Goal: Information Seeking & Learning: Learn about a topic

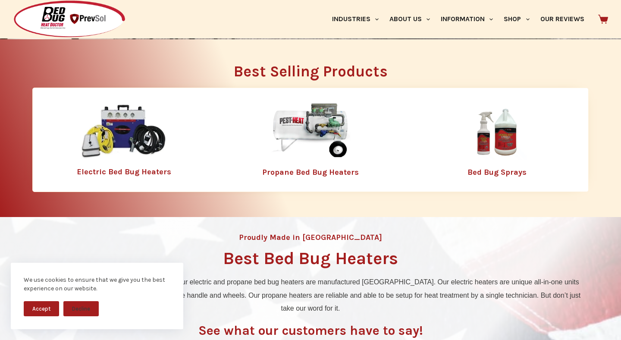
scroll to position [270, 0]
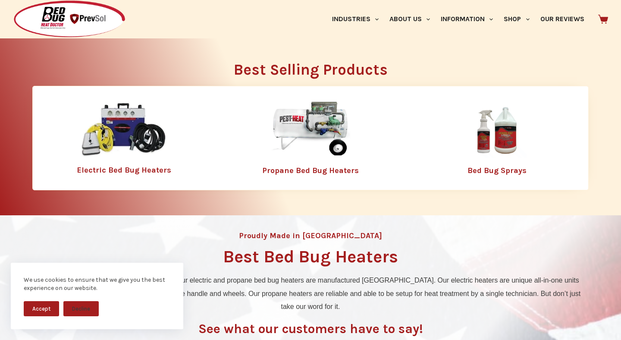
click at [129, 171] on link "Electric Bed Bug Heaters" at bounding box center [124, 169] width 94 height 9
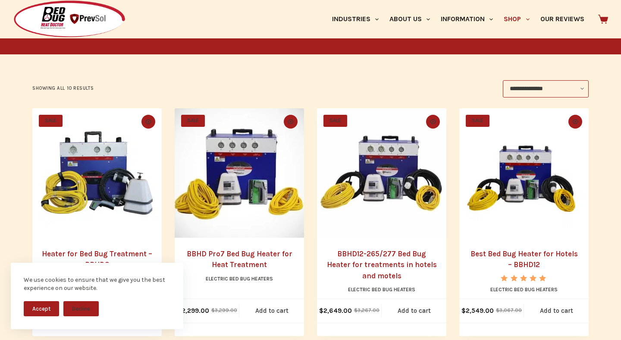
scroll to position [162, 0]
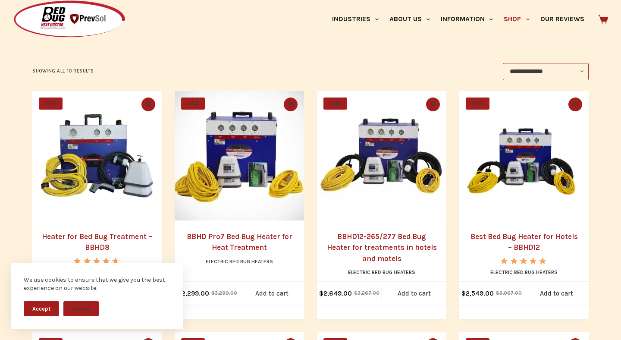
click at [47, 306] on button "Accept" at bounding box center [41, 308] width 35 height 15
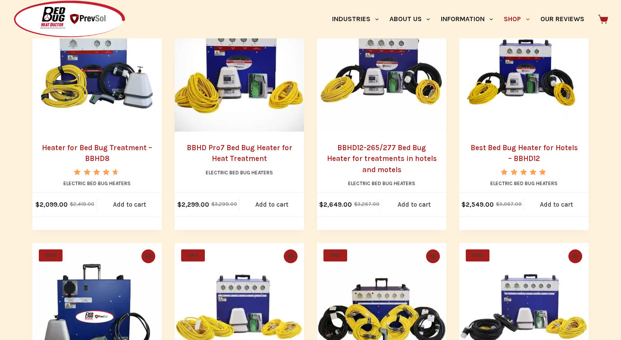
scroll to position [253, 0]
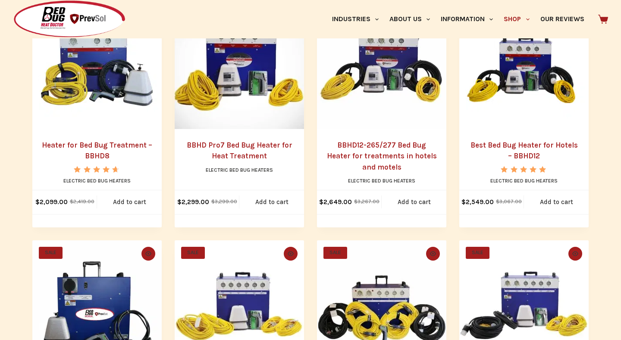
click at [216, 144] on link "BBHD Pro7 Bed Bug Heater for Heat Treatment" at bounding box center [240, 150] width 106 height 20
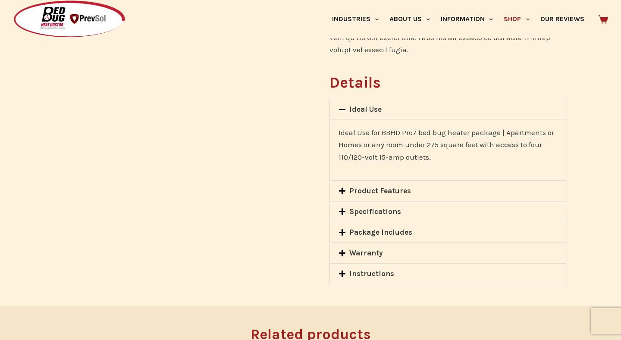
scroll to position [599, 0]
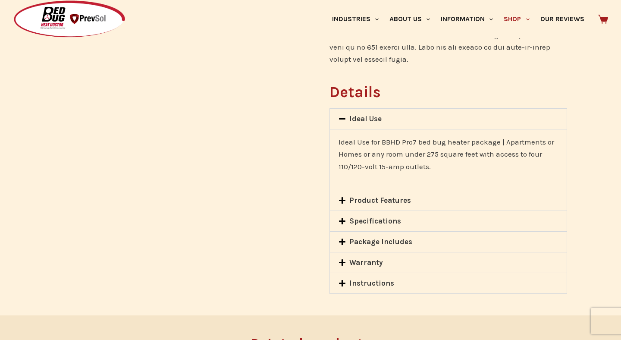
click at [354, 196] on link "Product Features" at bounding box center [380, 200] width 62 height 9
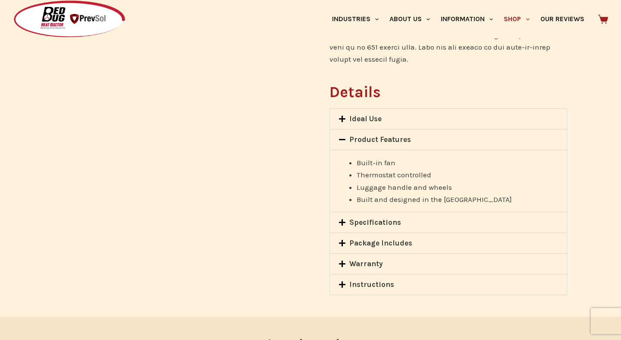
click at [343, 219] on icon at bounding box center [341, 222] width 7 height 7
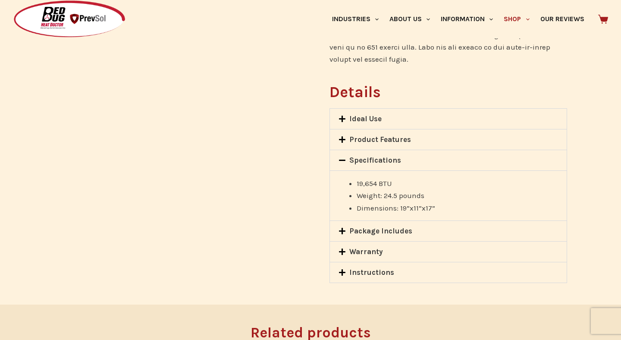
click at [343, 227] on icon at bounding box center [341, 230] width 7 height 7
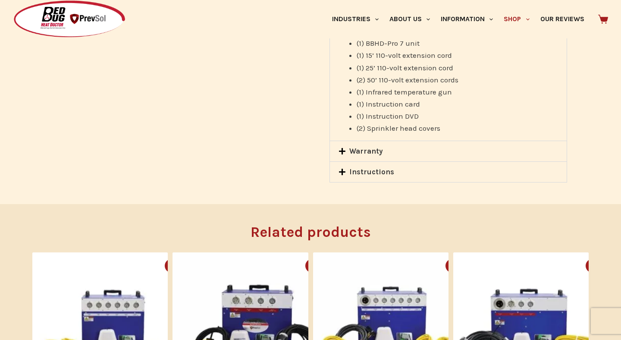
scroll to position [762, 0]
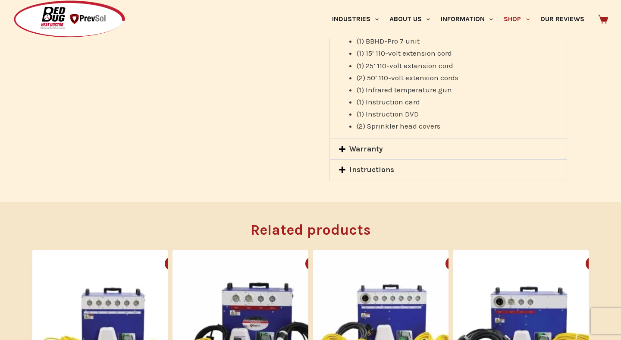
click at [344, 145] on icon at bounding box center [341, 148] width 7 height 7
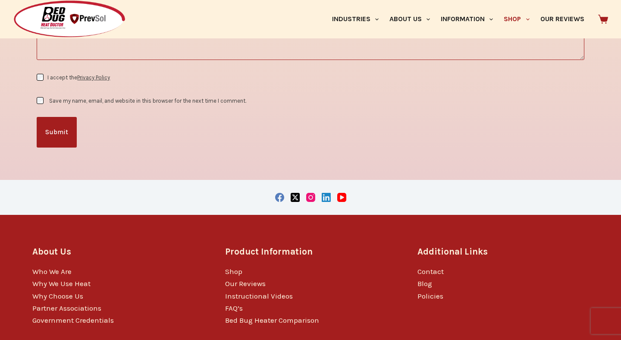
scroll to position [1459, 0]
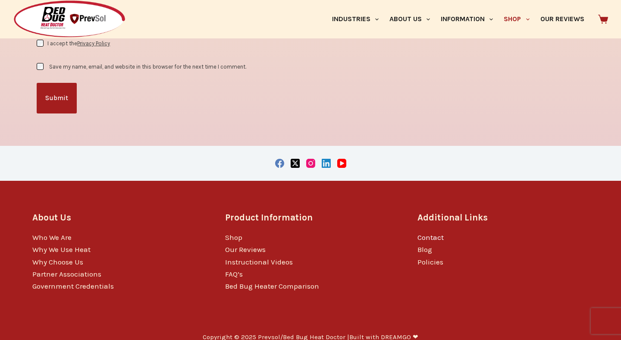
click at [424, 233] on link "Contact" at bounding box center [430, 237] width 26 height 9
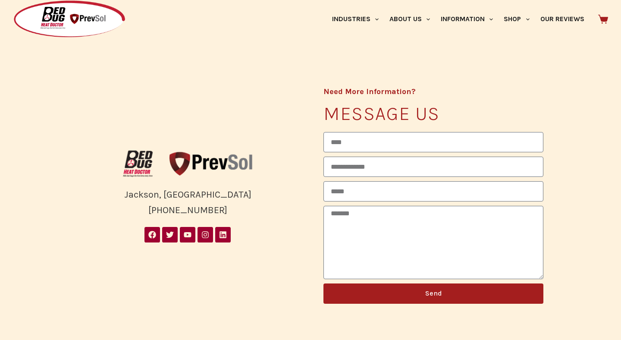
scroll to position [157, 0]
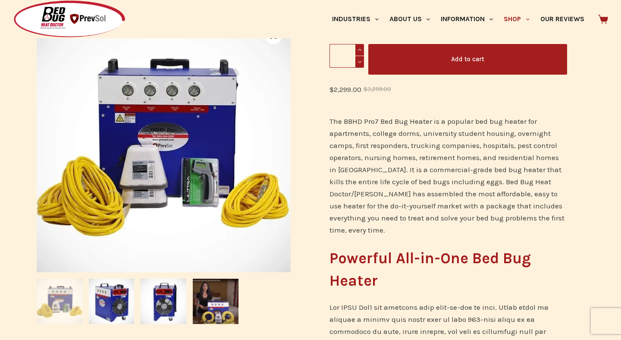
scroll to position [73, 0]
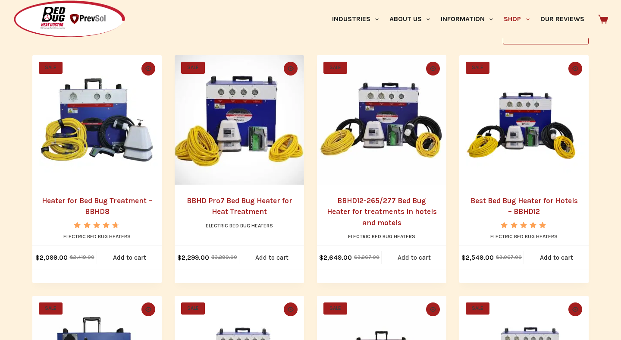
scroll to position [197, 0]
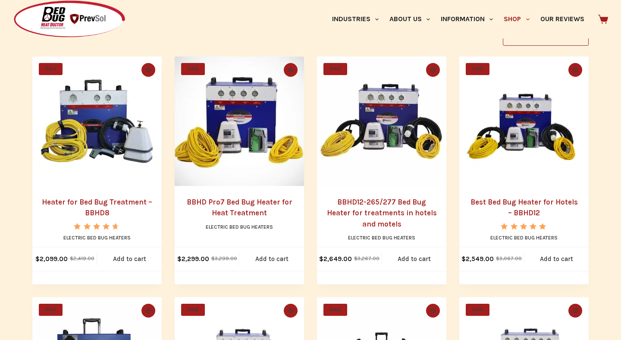
click at [362, 120] on img "BBHD12-265/277 Bed Bug Heater for treatments in hotels and motels" at bounding box center [381, 120] width 129 height 129
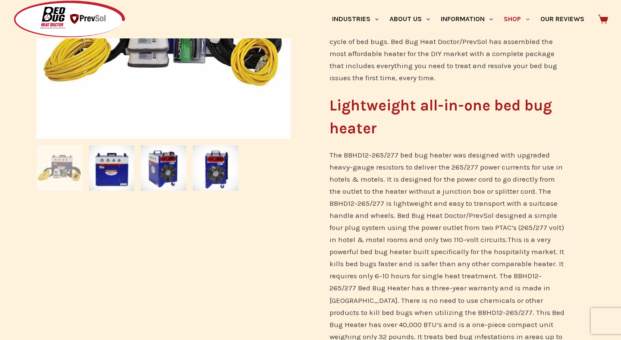
scroll to position [294, 0]
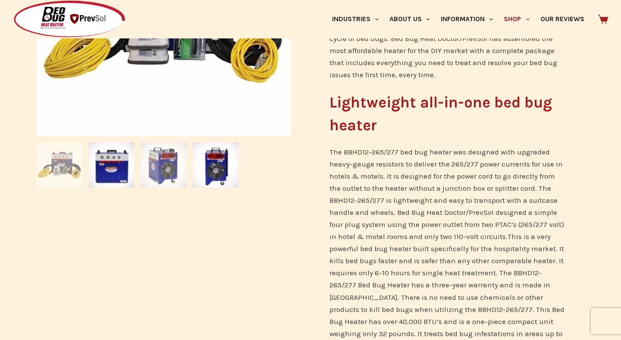
click at [170, 174] on img at bounding box center [163, 165] width 46 height 46
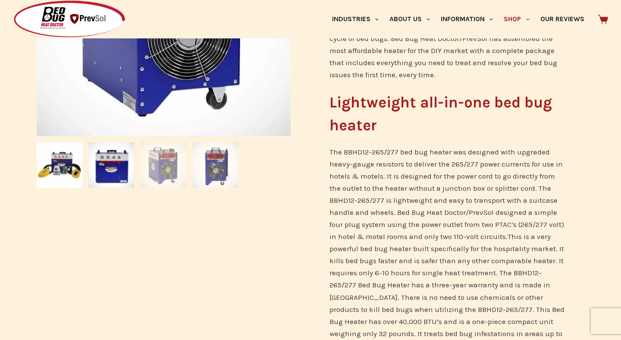
click at [222, 175] on img at bounding box center [216, 165] width 46 height 46
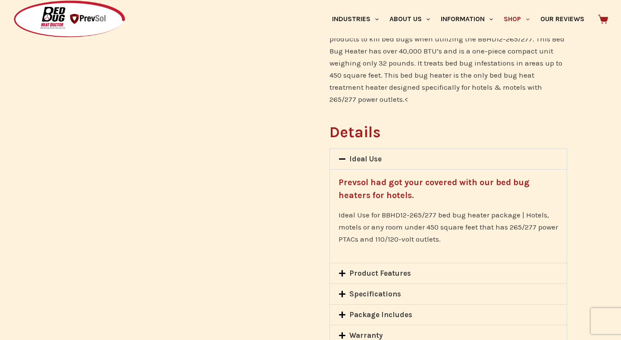
scroll to position [0, 0]
